Goal: Transaction & Acquisition: Purchase product/service

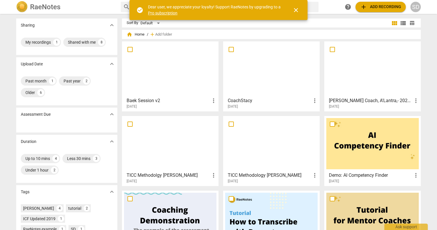
click at [214, 101] on span "more_vert" at bounding box center [213, 100] width 7 height 7
click at [192, 105] on div at bounding box center [218, 115] width 437 height 230
click at [129, 49] on input "checkbox" at bounding box center [130, 49] width 12 height 7
checkbox input "false"
click at [296, 10] on span "close" at bounding box center [296, 10] width 7 height 7
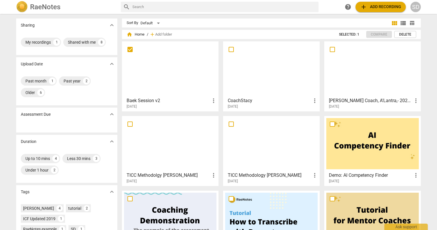
click at [213, 100] on span "more_vert" at bounding box center [213, 100] width 7 height 7
click at [196, 69] on div at bounding box center [218, 115] width 437 height 230
click at [130, 49] on input "checkbox" at bounding box center [130, 49] width 12 height 7
click at [274, 72] on div at bounding box center [271, 68] width 93 height 51
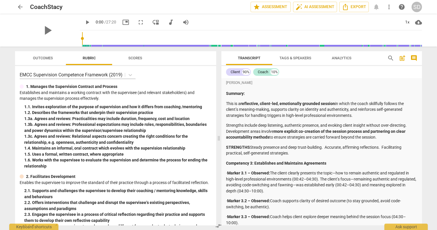
click at [21, 7] on span "arrow_back" at bounding box center [20, 6] width 7 height 7
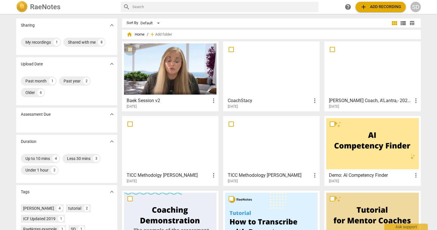
click at [130, 50] on input "checkbox" at bounding box center [130, 49] width 12 height 7
checkbox input "false"
click at [213, 102] on span "more_vert" at bounding box center [213, 100] width 7 height 7
click at [181, 96] on div at bounding box center [218, 115] width 437 height 230
click at [182, 71] on div at bounding box center [170, 68] width 93 height 51
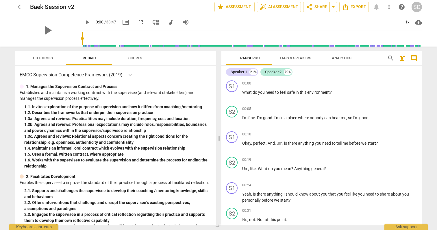
click at [21, 7] on span "arrow_back" at bounding box center [20, 6] width 7 height 7
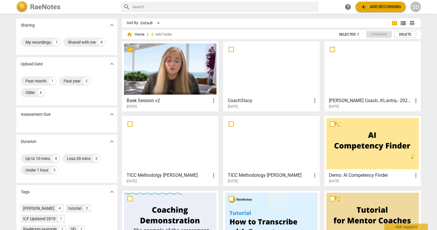
click at [129, 48] on input "checkbox" at bounding box center [130, 49] width 12 height 7
checkbox input "true"
click at [172, 64] on div at bounding box center [170, 68] width 93 height 51
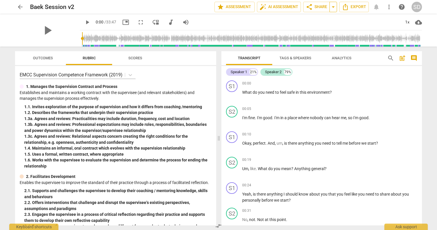
click at [334, 7] on span "arrow_drop_down" at bounding box center [333, 6] width 7 height 7
click at [320, 5] on span "share Share" at bounding box center [316, 6] width 21 height 7
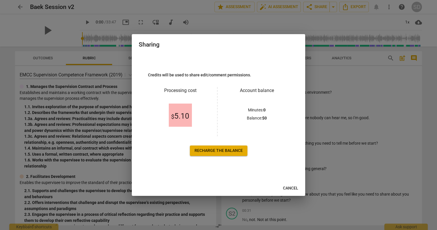
click at [229, 153] on link "Recharge the balance" at bounding box center [219, 150] width 58 height 10
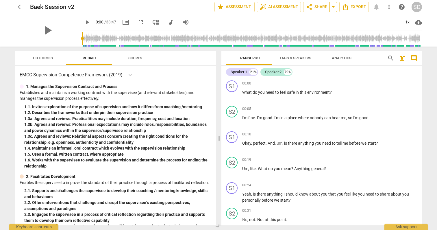
click at [334, 7] on span "arrow_drop_down" at bounding box center [333, 6] width 7 height 7
click at [320, 6] on span "share Share" at bounding box center [316, 6] width 21 height 7
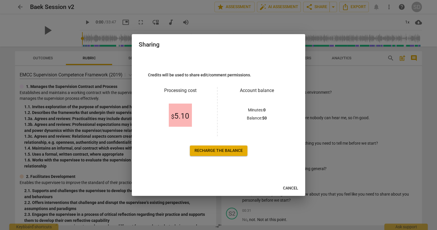
click at [291, 189] on span "Cancel" at bounding box center [290, 188] width 15 height 6
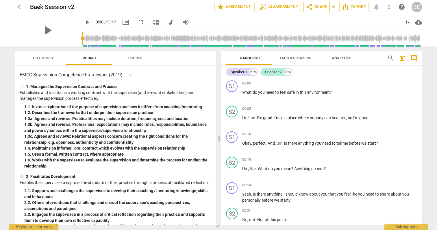
click at [321, 8] on span "share Share" at bounding box center [316, 6] width 21 height 7
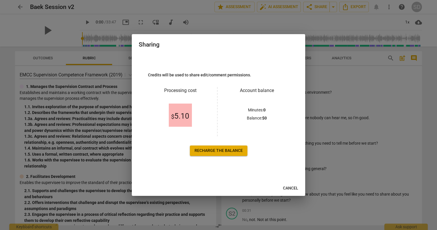
click at [229, 152] on span "Recharge the balance" at bounding box center [219, 151] width 48 height 6
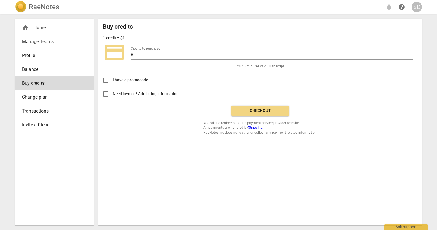
click at [41, 28] on div "home Home" at bounding box center [52, 27] width 60 height 7
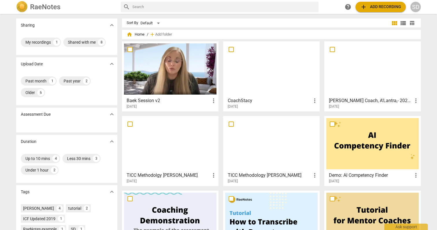
click at [35, 7] on h2 "RaeNotes" at bounding box center [45, 7] width 30 height 8
click at [417, 5] on div "SD" at bounding box center [416, 7] width 10 height 10
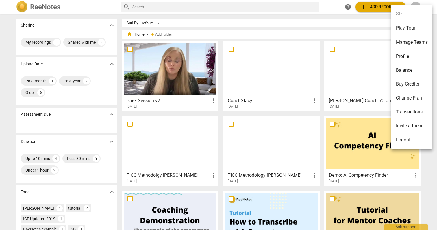
click at [407, 69] on li "Balance" at bounding box center [412, 70] width 41 height 14
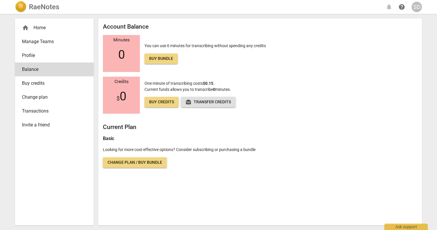
click at [419, 8] on div "SD" at bounding box center [417, 7] width 10 height 10
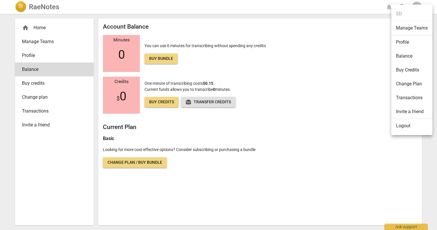
click at [39, 27] on div at bounding box center [218, 115] width 437 height 230
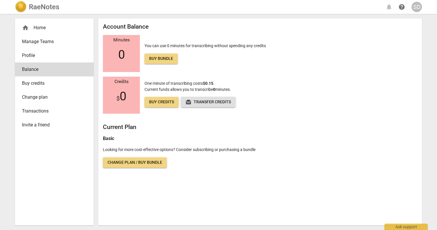
click at [39, 27] on div "home Home" at bounding box center [52, 27] width 60 height 7
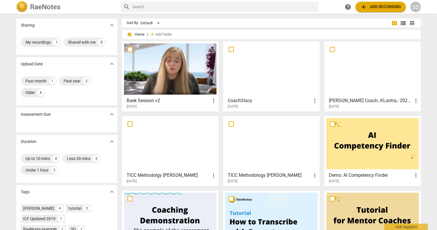
click at [185, 66] on div at bounding box center [170, 68] width 93 height 51
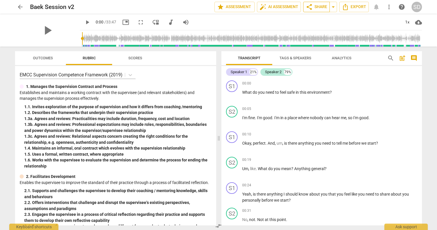
click at [320, 8] on span "share Share" at bounding box center [316, 6] width 21 height 7
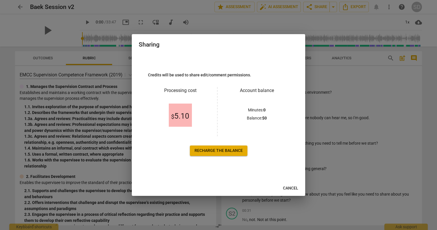
click at [235, 153] on span "Recharge the balance" at bounding box center [219, 151] width 48 height 6
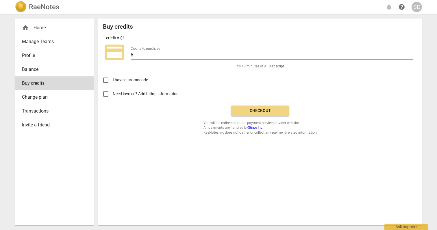
click at [106, 92] on input "Need invoice? Add billing information" at bounding box center [106, 94] width 14 height 14
checkbox input "true"
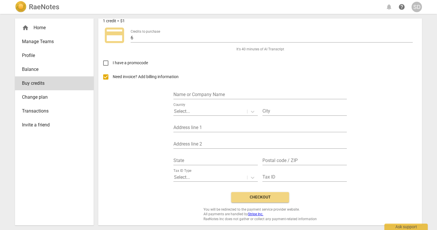
scroll to position [17, 0]
click at [194, 93] on input "text" at bounding box center [261, 95] width 174 height 8
click at [158, 107] on div "Need invoice? Add billing information Name or Company Name Country Select... Ci…" at bounding box center [260, 128] width 315 height 117
click at [178, 94] on input "text" at bounding box center [261, 95] width 174 height 8
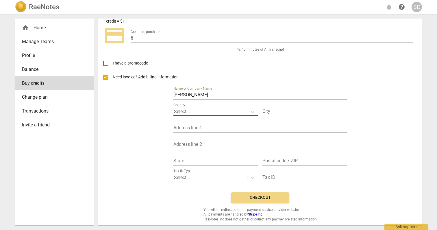
type input "Stacy Clyburn"
click at [192, 112] on div at bounding box center [210, 111] width 73 height 7
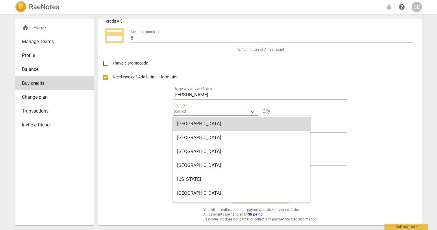
type input "u"
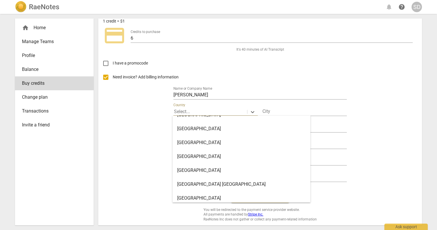
scroll to position [3243, 0]
click at [198, 171] on div "United States" at bounding box center [242, 171] width 138 height 14
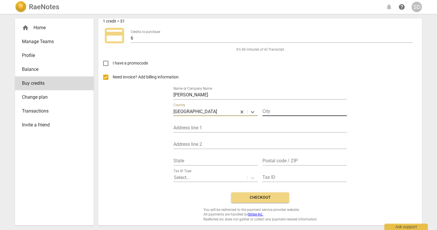
click at [280, 110] on input "text" at bounding box center [305, 112] width 84 height 8
type input "s"
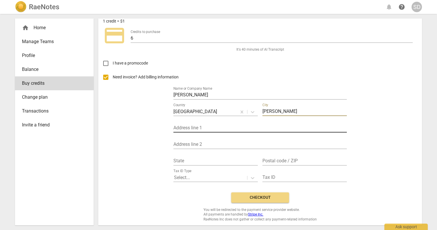
type input "Sugarland"
click at [227, 128] on input "text" at bounding box center [261, 128] width 174 height 8
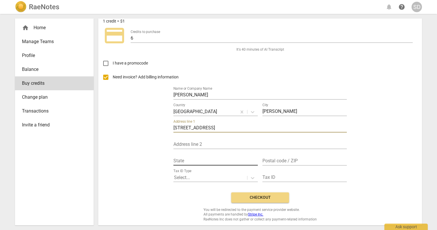
type input "2334 Plantation Bend Dr"
click at [177, 163] on input "text" at bounding box center [216, 161] width 84 height 8
type input "Tx"
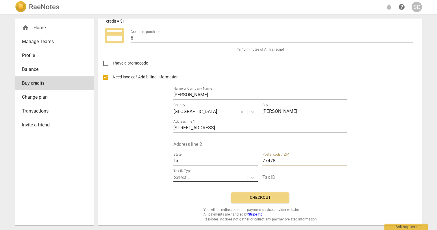
type input "77478"
click at [233, 176] on div at bounding box center [210, 177] width 73 height 7
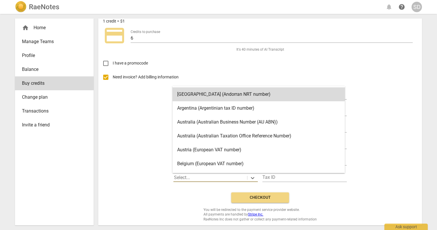
click at [328, 186] on div "Need invoice? Add billing information Name or Company Name Stacy Clyburn Countr…" at bounding box center [260, 128] width 315 height 117
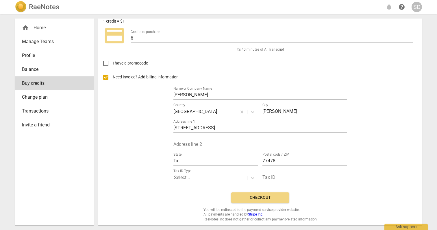
click at [268, 196] on span "Checkout" at bounding box center [260, 198] width 49 height 6
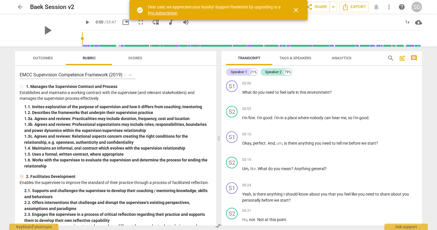
click at [298, 10] on span "close" at bounding box center [296, 10] width 7 height 7
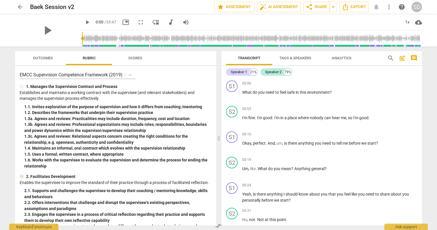
click at [122, 21] on span "picture_in_picture" at bounding box center [125, 22] width 7 height 7
click at [44, 30] on span "play_arrow" at bounding box center [47, 30] width 15 height 15
click at [44, 30] on span "pause" at bounding box center [47, 30] width 15 height 15
type input "1"
click at [317, 6] on span "share Share" at bounding box center [316, 6] width 21 height 7
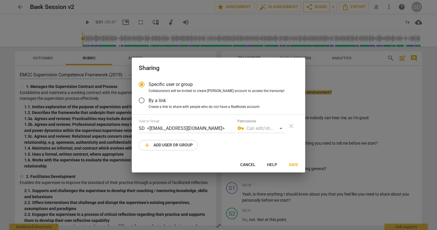
radio input "false"
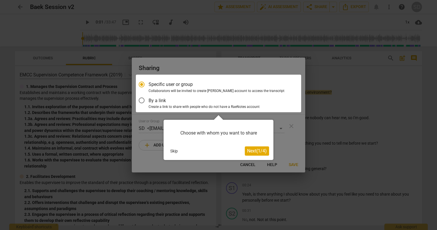
click at [142, 100] on div at bounding box center [218, 94] width 165 height 38
click at [141, 99] on div at bounding box center [218, 94] width 165 height 38
click at [254, 153] on span "Next ( 1 / 4 )" at bounding box center [257, 150] width 20 height 5
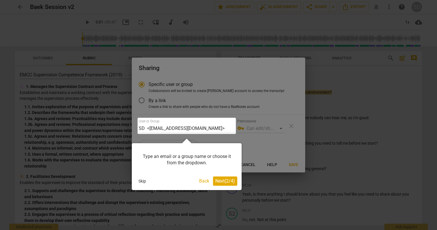
click at [230, 180] on span "Next ( 2 / 4 )" at bounding box center [225, 180] width 20 height 5
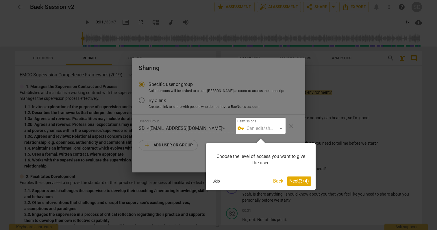
click at [302, 181] on span "Next ( 3 / 4 )" at bounding box center [300, 180] width 20 height 5
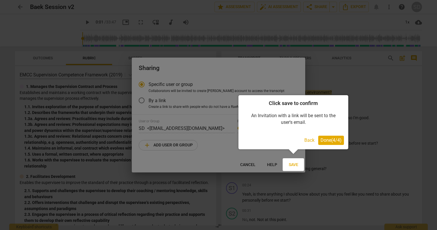
click at [333, 140] on span "Done ( 4 / 4 )" at bounding box center [331, 139] width 21 height 5
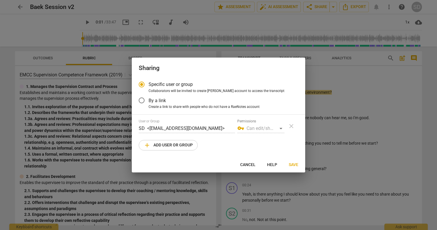
click at [143, 102] on input "By a link" at bounding box center [142, 100] width 14 height 14
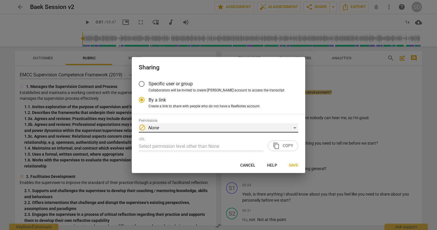
click at [296, 127] on div "block None" at bounding box center [219, 127] width 160 height 9
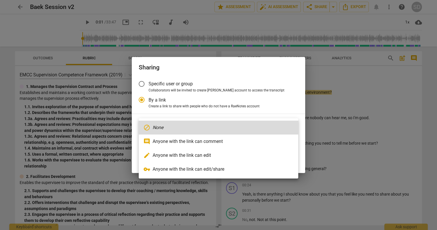
click at [243, 153] on li "edit Anyone with the link can edit" at bounding box center [219, 155] width 160 height 14
radio input "false"
type input "[URL][DOMAIN_NAME]"
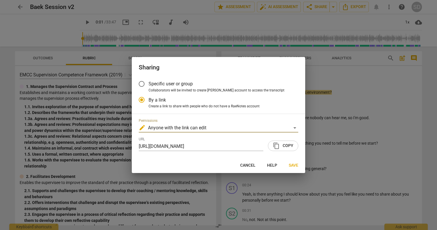
click at [288, 144] on span "content_copy Copy" at bounding box center [283, 145] width 21 height 7
click at [295, 164] on span "Save" at bounding box center [294, 166] width 10 height 6
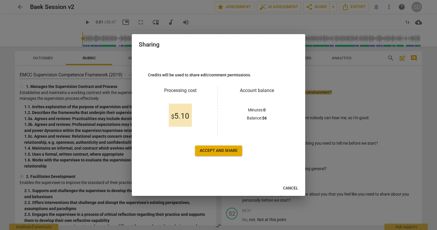
click at [226, 150] on span "Accept and share" at bounding box center [219, 151] width 38 height 6
